Goal: Check status: Check status

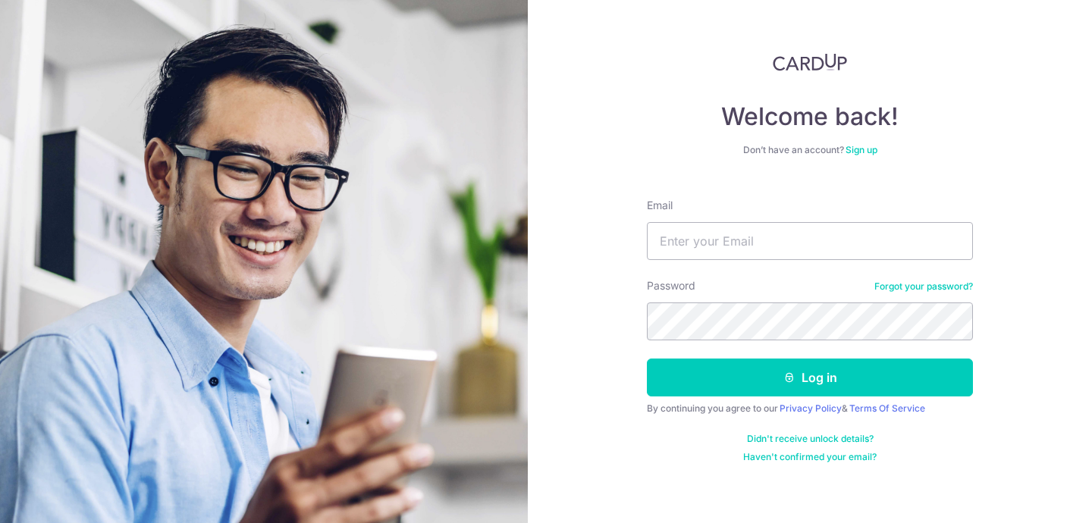
click at [764, 245] on input "Email" at bounding box center [810, 241] width 326 height 38
type input "[EMAIL_ADDRESS][PERSON_NAME][DOMAIN_NAME]"
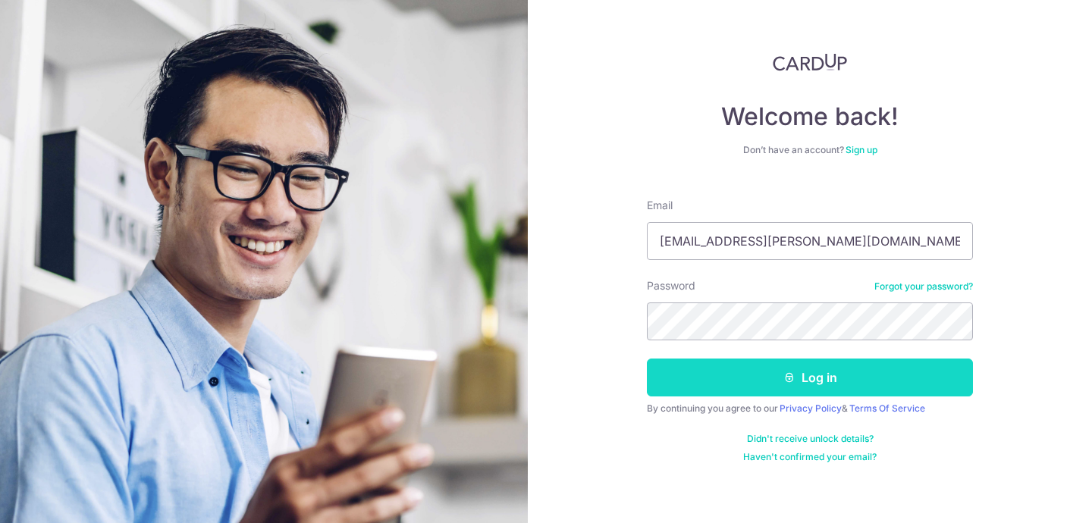
click at [789, 385] on button "Log in" at bounding box center [810, 378] width 326 height 38
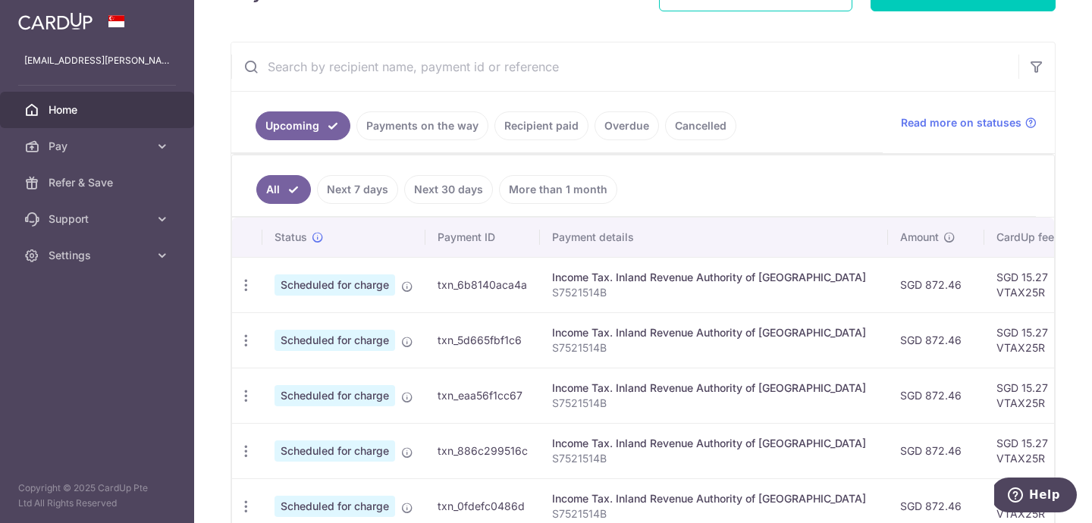
scroll to position [246, 0]
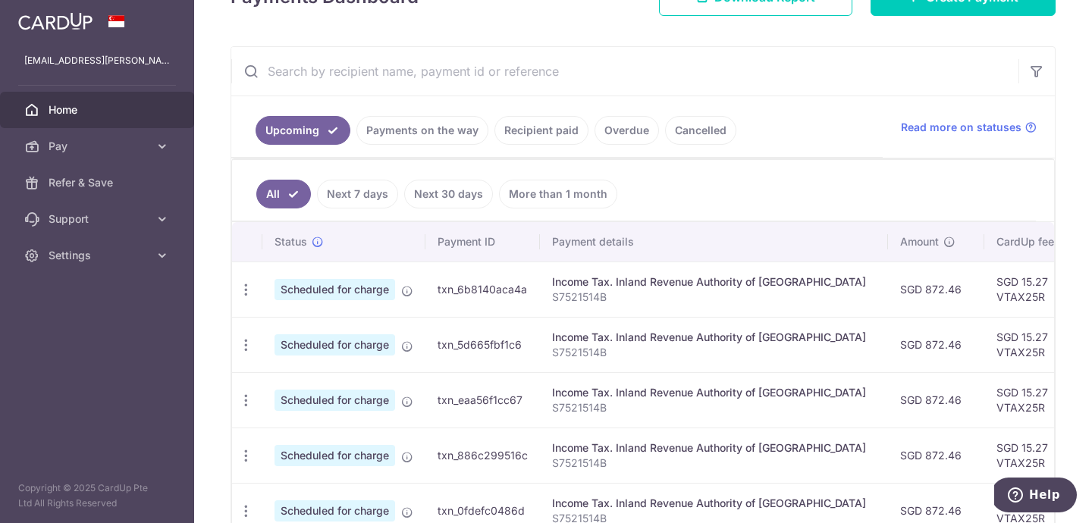
click at [438, 127] on link "Payments on the way" at bounding box center [422, 130] width 132 height 29
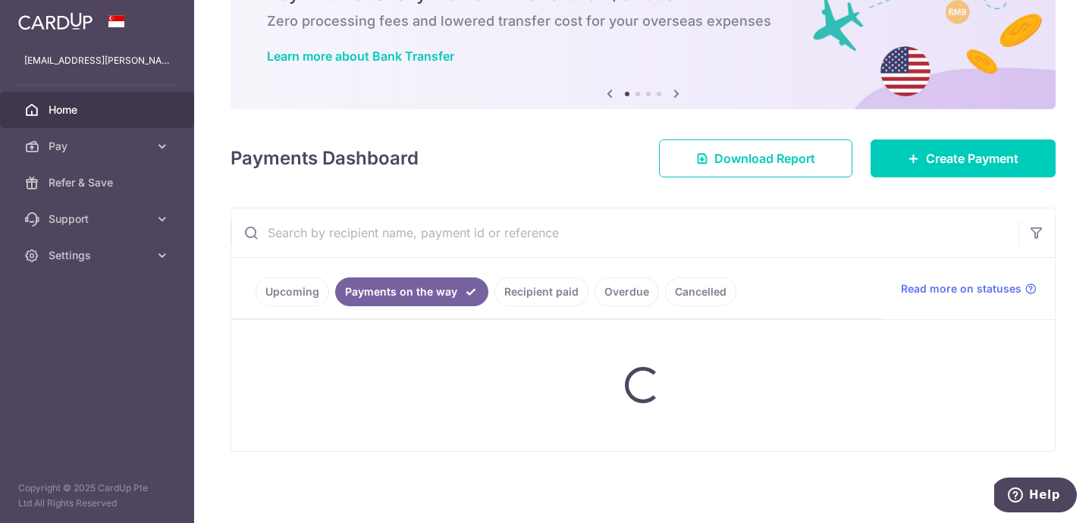
scroll to position [153, 0]
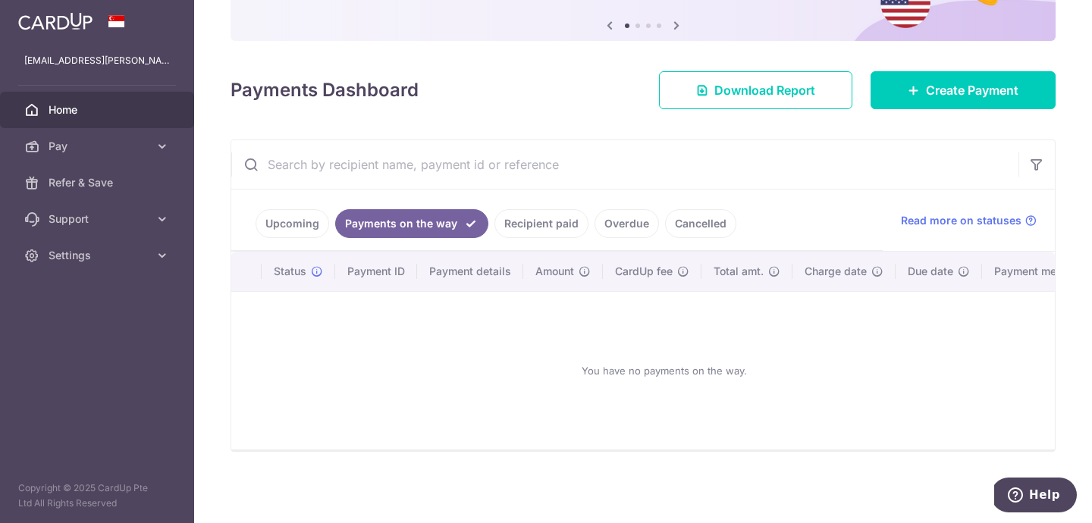
click at [552, 224] on link "Recipient paid" at bounding box center [541, 223] width 94 height 29
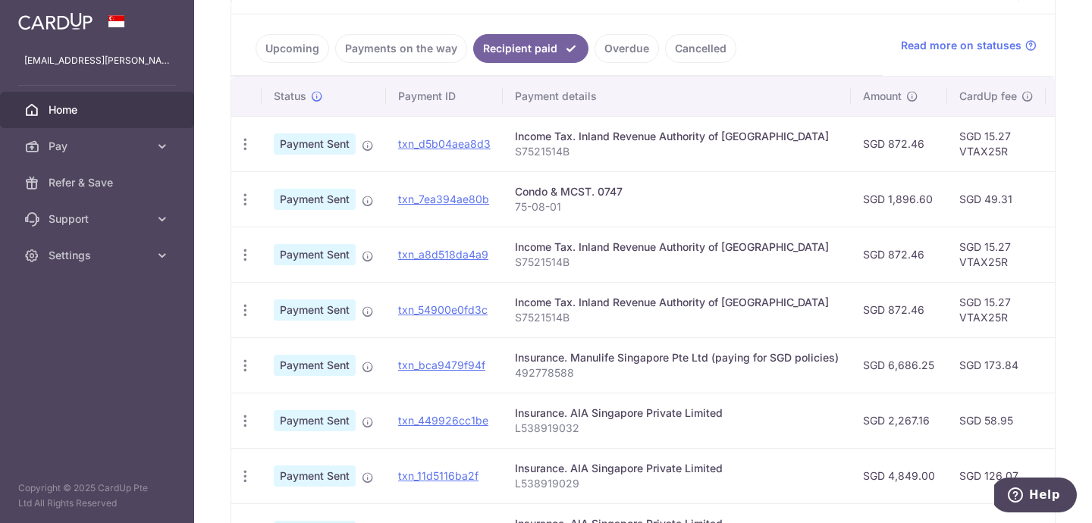
scroll to position [304, 0]
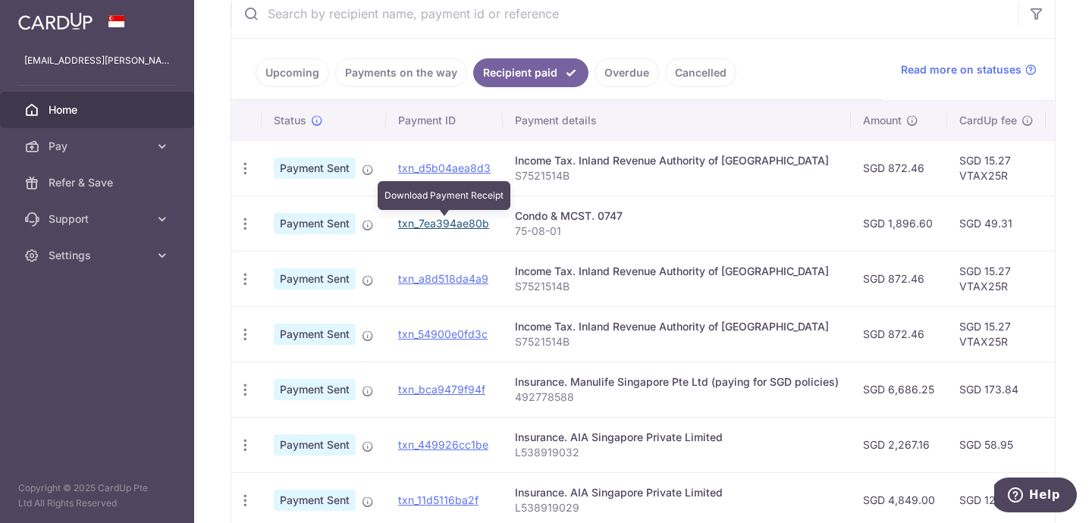
click at [429, 226] on link "txn_7ea394ae80b" at bounding box center [443, 223] width 91 height 13
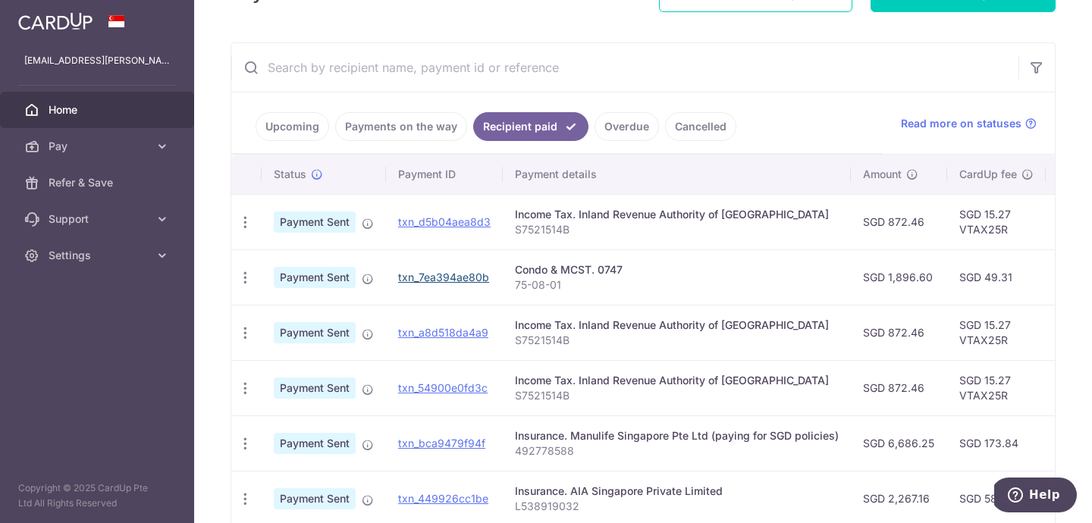
scroll to position [246, 0]
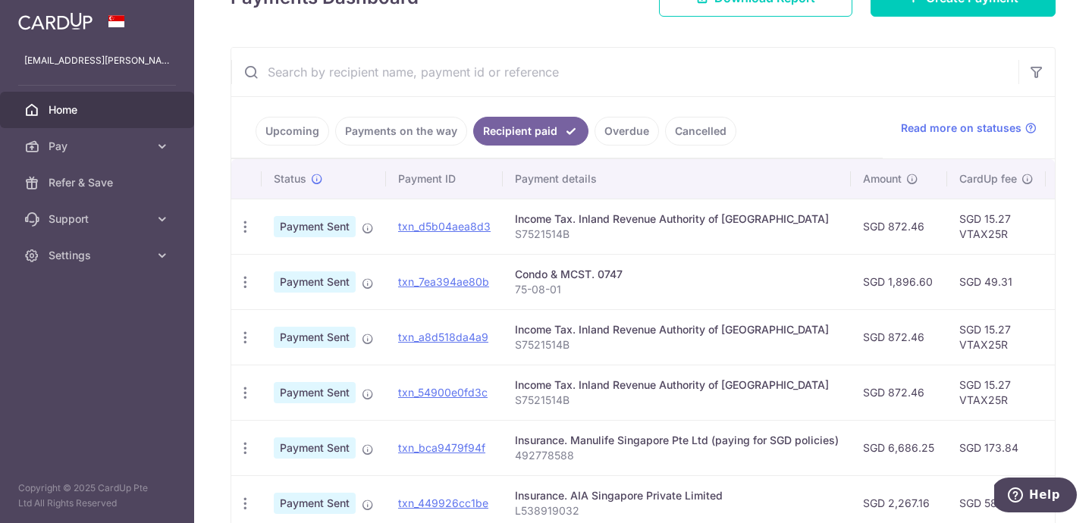
click at [307, 137] on link "Upcoming" at bounding box center [293, 131] width 74 height 29
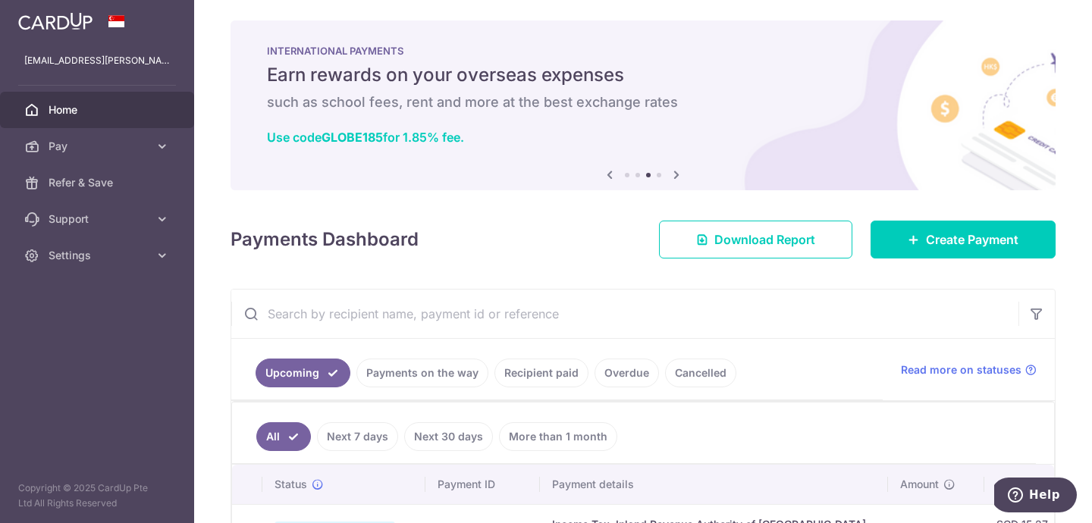
scroll to position [0, 0]
